Goal: Use online tool/utility

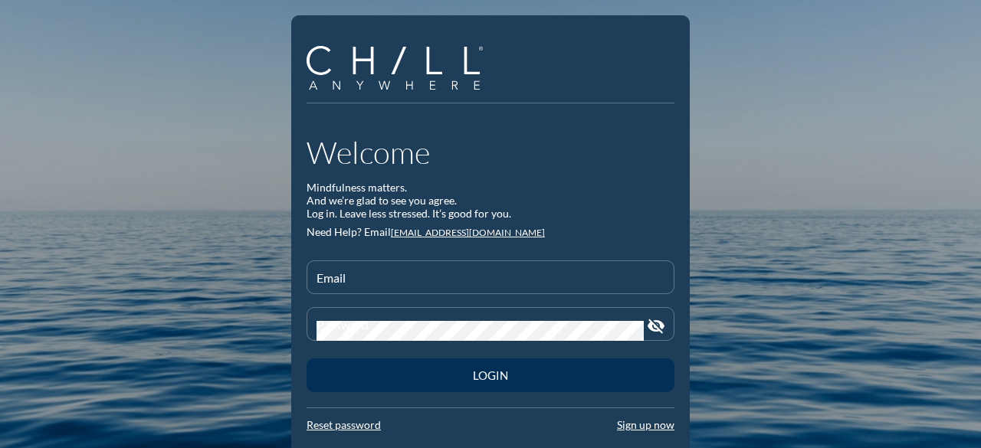
type input "jfrazier@startearly.org"
click at [501, 373] on div "Login" at bounding box center [490, 376] width 314 height 14
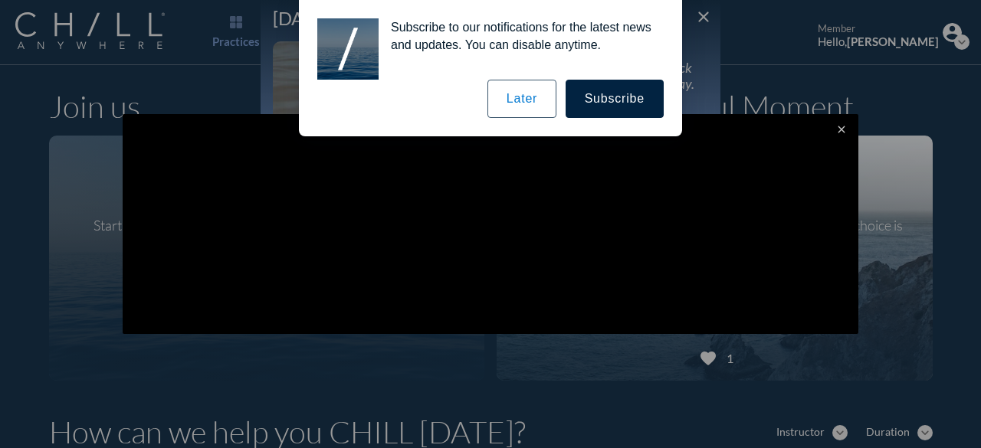
click at [530, 94] on button "Later" at bounding box center [522, 99] width 69 height 38
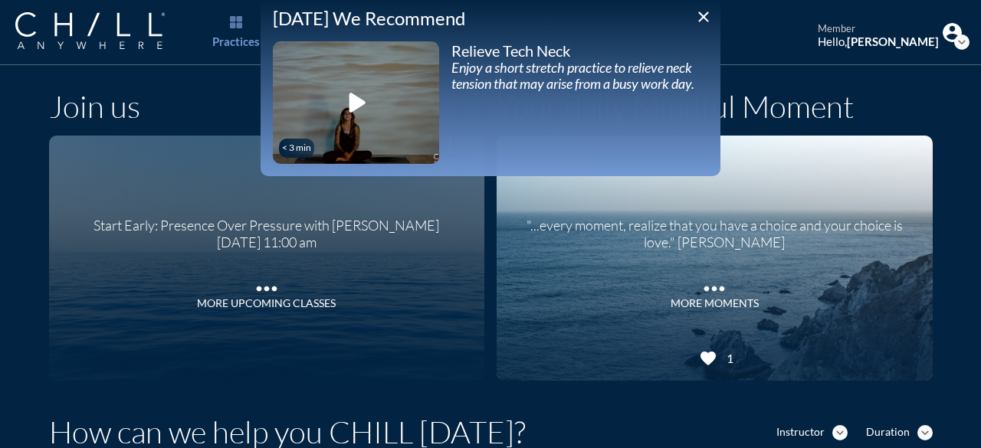
click at [350, 100] on icon "play_arrow" at bounding box center [356, 102] width 38 height 38
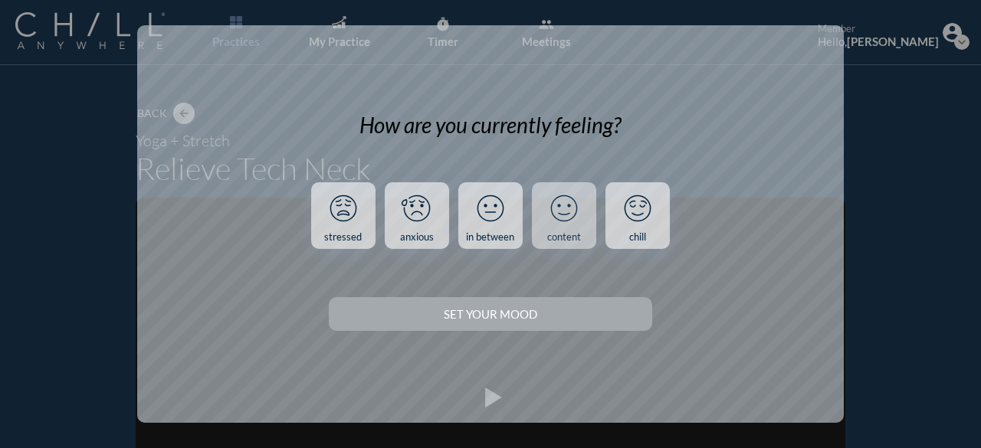
click at [561, 209] on icon at bounding box center [564, 209] width 40 height 40
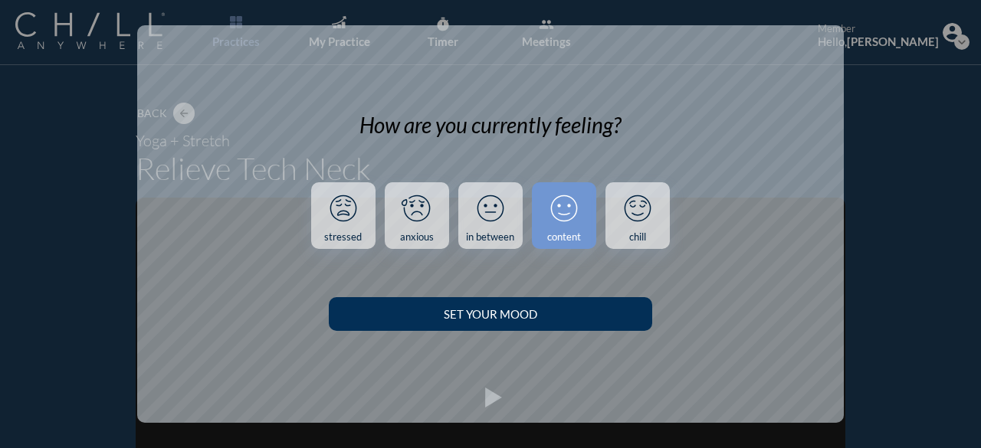
click at [511, 307] on button "Set your Mood" at bounding box center [490, 314] width 323 height 34
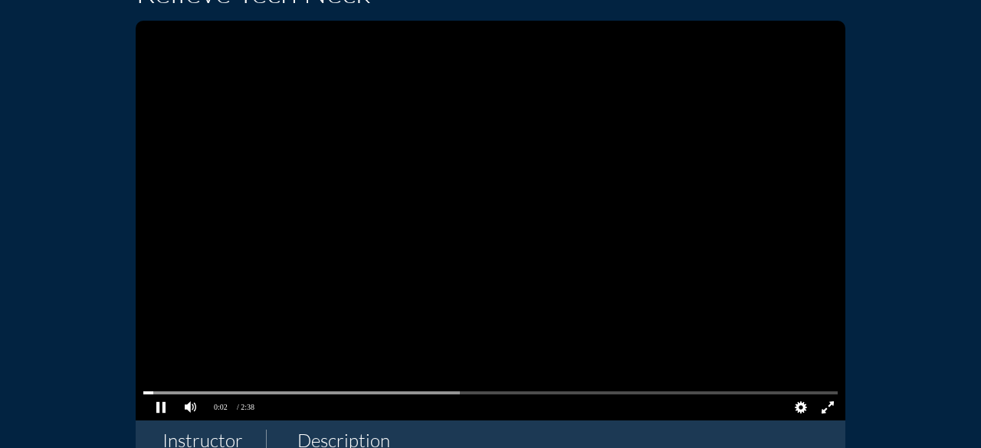
scroll to position [153, 0]
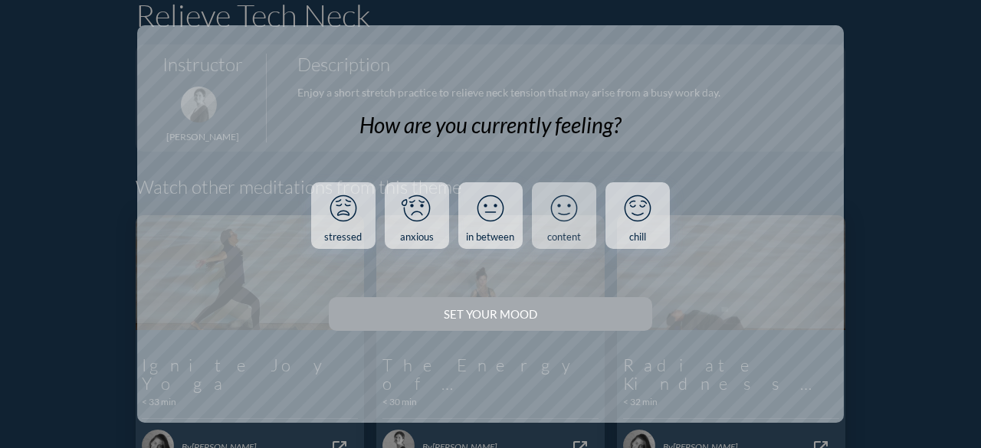
click at [569, 210] on icon at bounding box center [564, 209] width 40 height 40
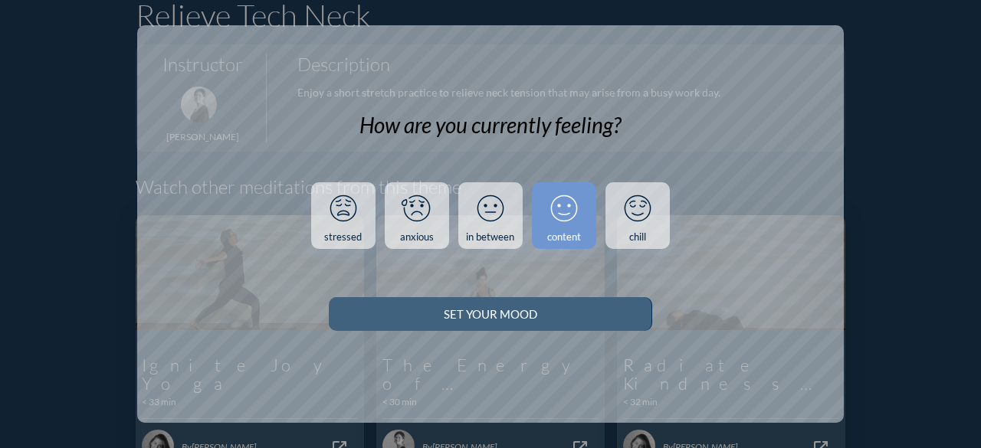
click at [491, 314] on div "Set your Mood" at bounding box center [490, 314] width 269 height 14
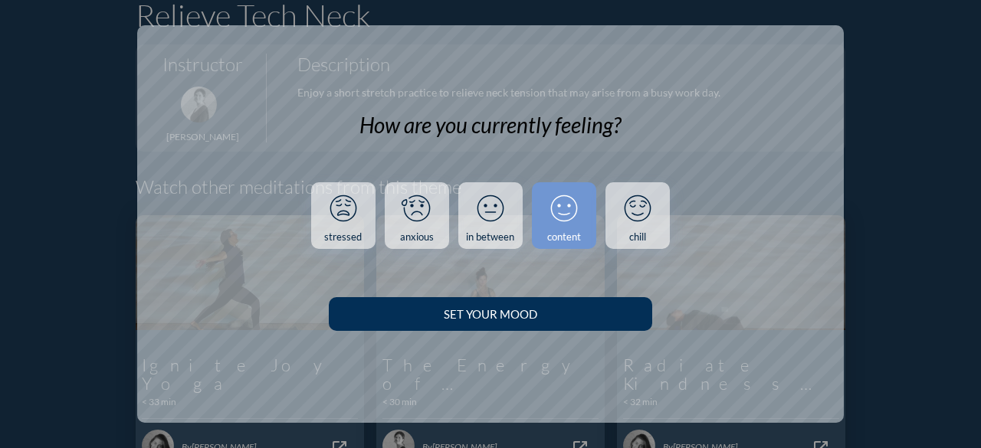
scroll to position [143, 0]
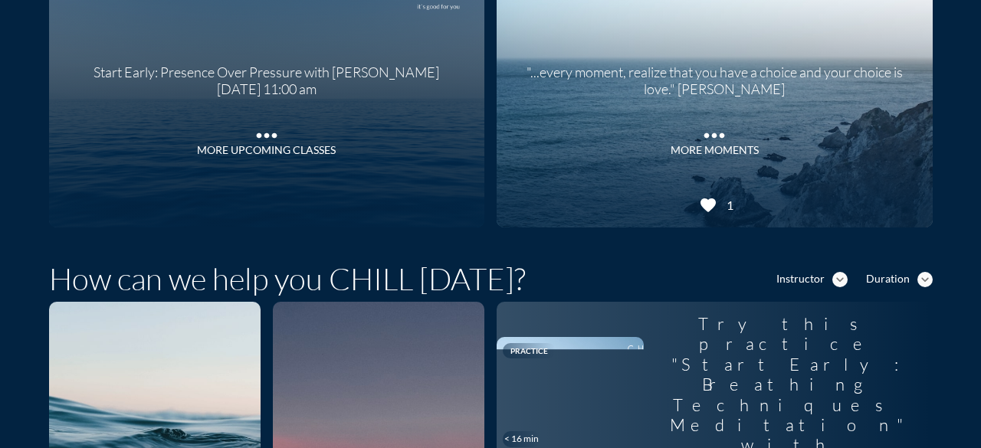
scroll to position [383, 0]
